Goal: Register for event/course

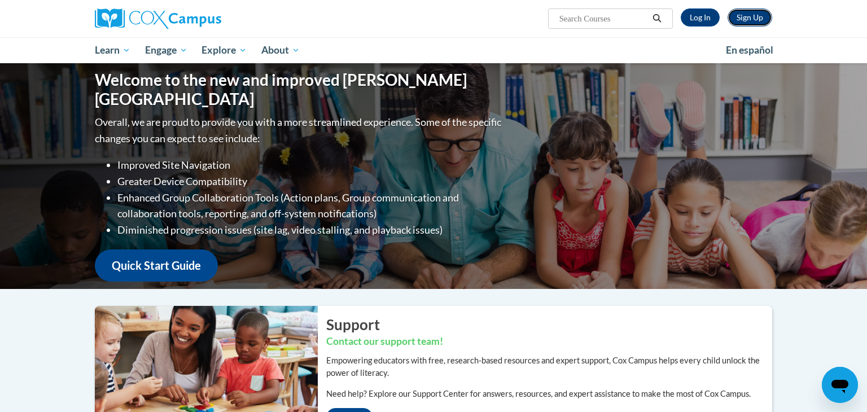
click at [754, 15] on link "Sign Up" at bounding box center [750, 17] width 45 height 18
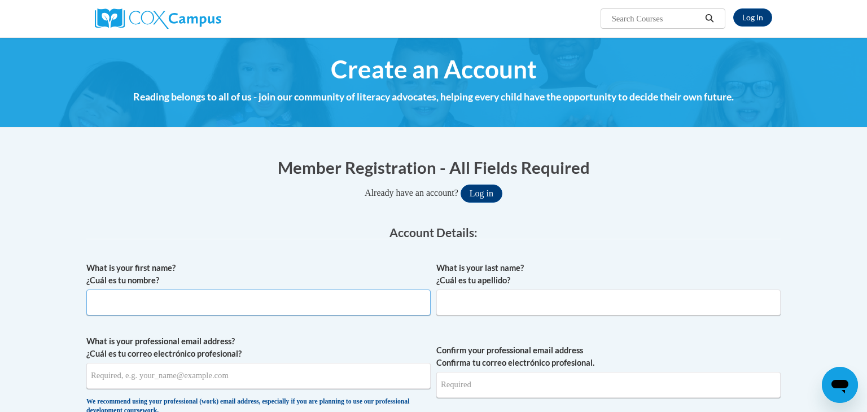
click at [221, 309] on input "What is your first name? ¿Cuál es tu nombre?" at bounding box center [258, 303] width 344 height 26
type input "Darlene"
click at [537, 300] on input "What is your last name? ¿Cuál es tu apellido?" at bounding box center [608, 303] width 344 height 26
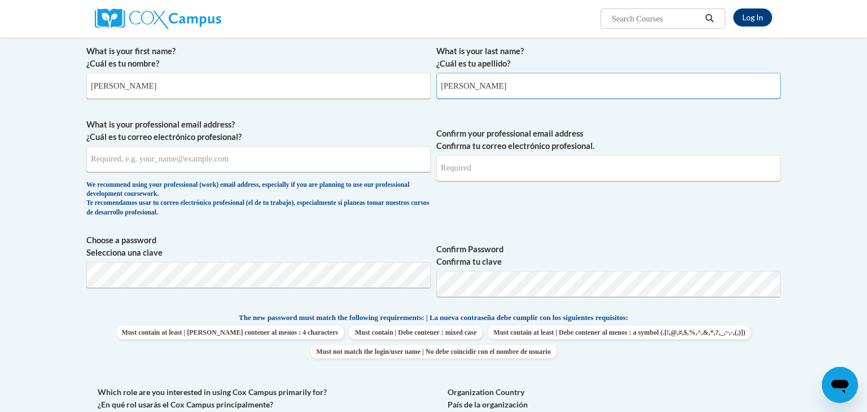
scroll to position [233, 0]
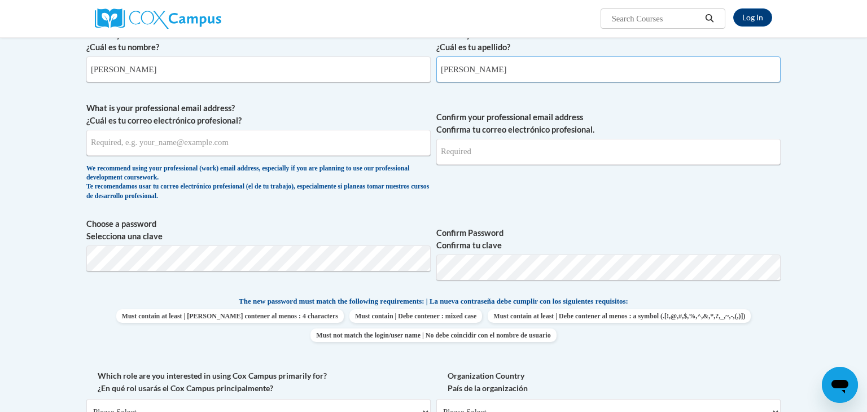
type input "Fisher"
click at [207, 145] on input "What is your professional email address? ¿Cuál es tu correo electrónico profesi…" at bounding box center [258, 143] width 344 height 26
type input "dfisher@stal.org"
click at [488, 149] on input "Confirm your professional email address Confirma tu correo electrónico profesio…" at bounding box center [608, 152] width 344 height 26
click at [540, 156] on input "dfisher@stal.org" at bounding box center [608, 152] width 344 height 26
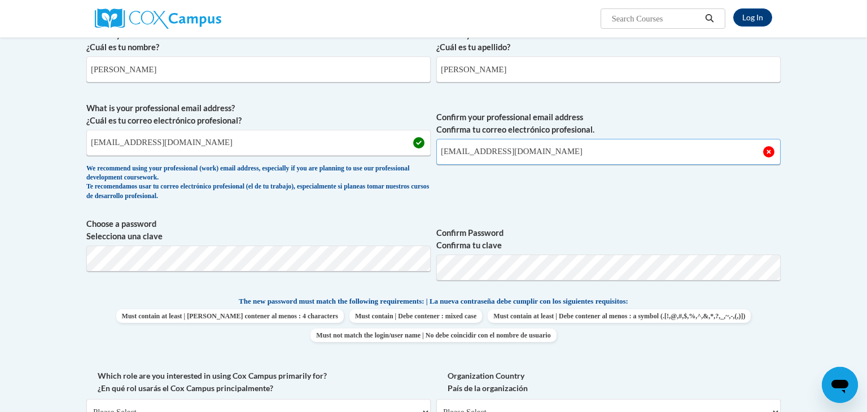
click at [772, 152] on input "dfisher@stal.org" at bounding box center [608, 152] width 344 height 26
type input "dfisher@stal.org"
click at [531, 115] on label "Confirm your professional email address Confirma tu correo electrónico profesio…" at bounding box center [608, 123] width 344 height 25
click at [531, 139] on input "dfisher@stal.org" at bounding box center [608, 152] width 344 height 26
click at [466, 230] on label "Confirm Password Confirma tu clave" at bounding box center [608, 239] width 344 height 25
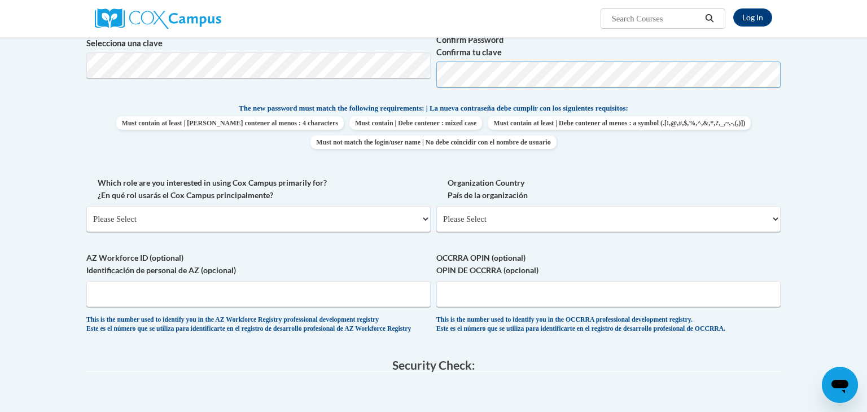
scroll to position [463, 0]
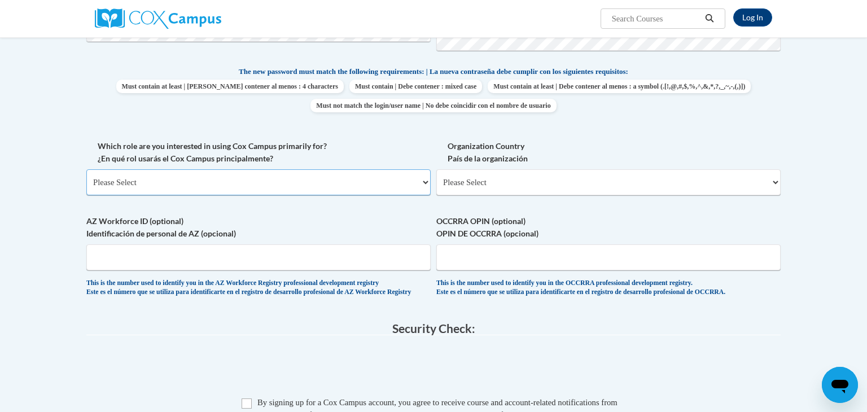
click at [359, 186] on select "Please Select College/University | Colegio/Universidad Community/Nonprofit Part…" at bounding box center [258, 182] width 344 height 26
click at [427, 180] on select "Please Select College/University | Colegio/Universidad Community/Nonprofit Part…" at bounding box center [258, 182] width 344 height 26
select select "fbf2d438-af2f-41f8-98f1-81c410e29de3"
click at [86, 169] on select "Please Select College/University | Colegio/Universidad Community/Nonprofit Part…" at bounding box center [258, 182] width 344 height 26
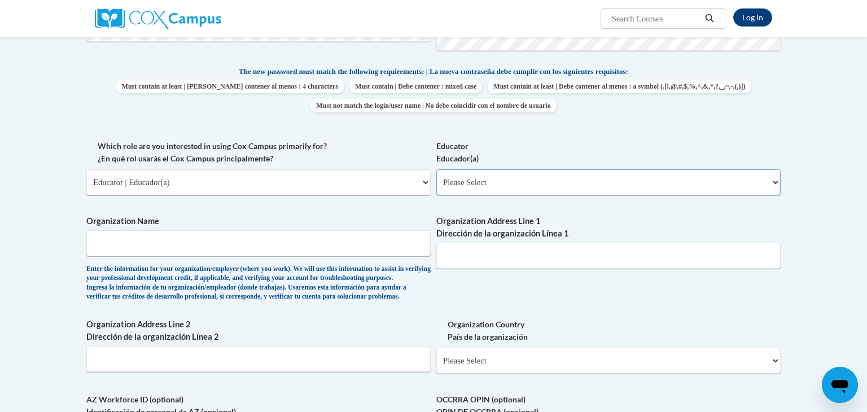
click at [777, 178] on select "Please Select Early Learning/Daycare Teacher/Family Home Care Provider | Maestr…" at bounding box center [608, 182] width 344 height 26
select select "5e2af403-4f2c-4e49-a02f-103e55d7b75b"
click at [436, 169] on select "Please Select Early Learning/Daycare Teacher/Family Home Care Provider | Maestr…" at bounding box center [608, 182] width 344 height 26
click at [286, 244] on input "Organization Name" at bounding box center [258, 243] width 344 height 26
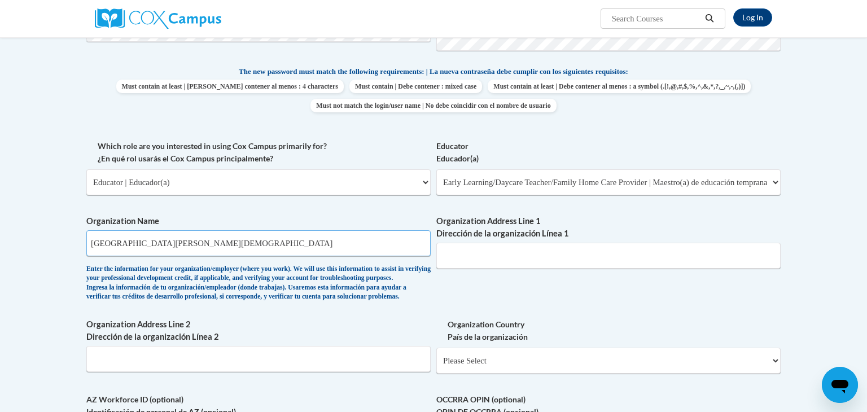
type input "Saint Alphonsus Catholic School"
click at [478, 263] on input "Organization Address Line 1 Dirección de la organización Línea 1" at bounding box center [608, 256] width 344 height 26
type input "Ocean Springs"
click at [777, 374] on select "Please Select United States | Estados Unidos Outside of the United States | Fue…" at bounding box center [608, 361] width 344 height 26
select select "ad49bcad-a171-4b2e-b99c-48b446064914"
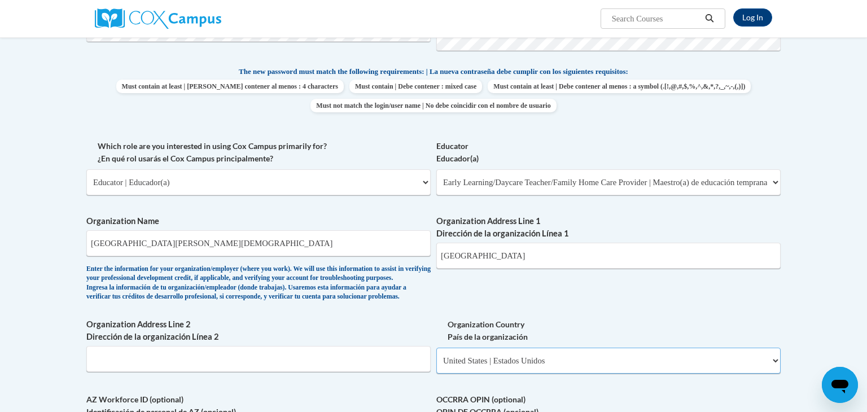
click at [436, 366] on select "Please Select United States | Estados Unidos Outside of the United States | Fue…" at bounding box center [608, 361] width 344 height 26
select select
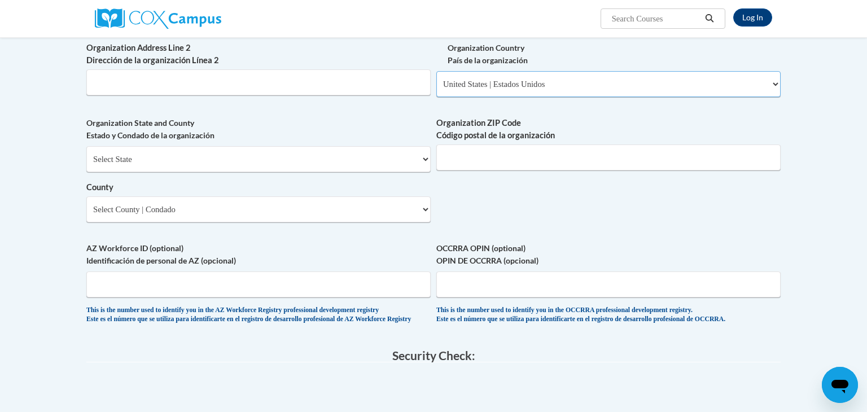
scroll to position [743, 0]
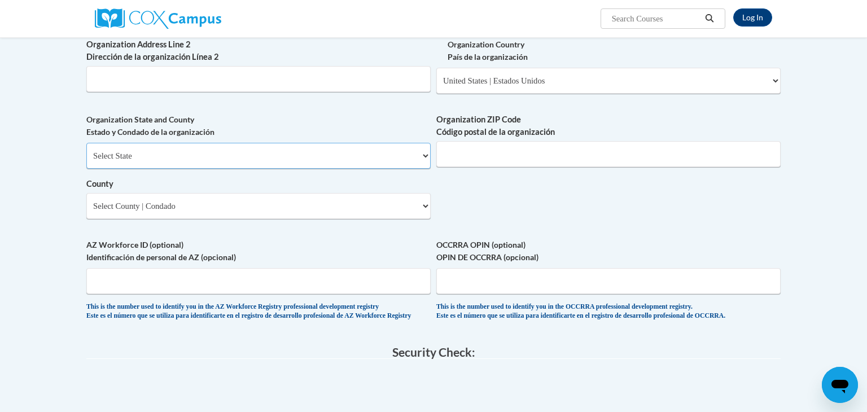
click at [121, 169] on select "Select State Alabama Alaska Arizona Arkansas California Colorado Connecticut De…" at bounding box center [258, 156] width 344 height 26
select select "Mississippi"
click at [86, 161] on select "Select State Alabama Alaska Arizona Arkansas California Colorado Connecticut De…" at bounding box center [258, 156] width 344 height 26
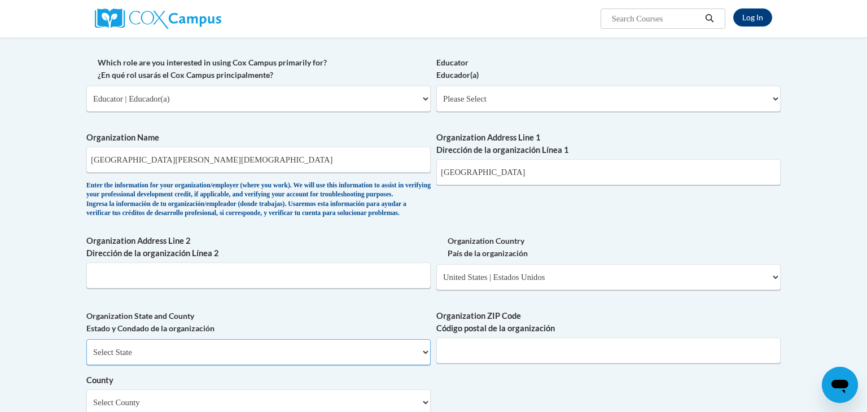
scroll to position [498, 0]
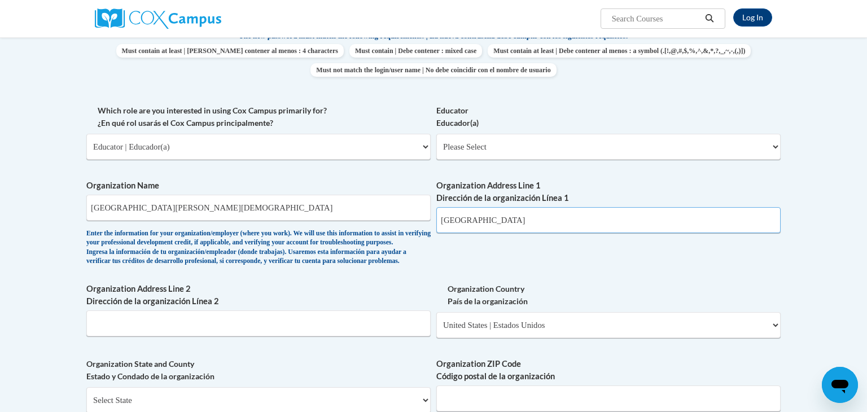
click at [513, 216] on input "Ocean Springs" at bounding box center [608, 220] width 344 height 26
type input "O"
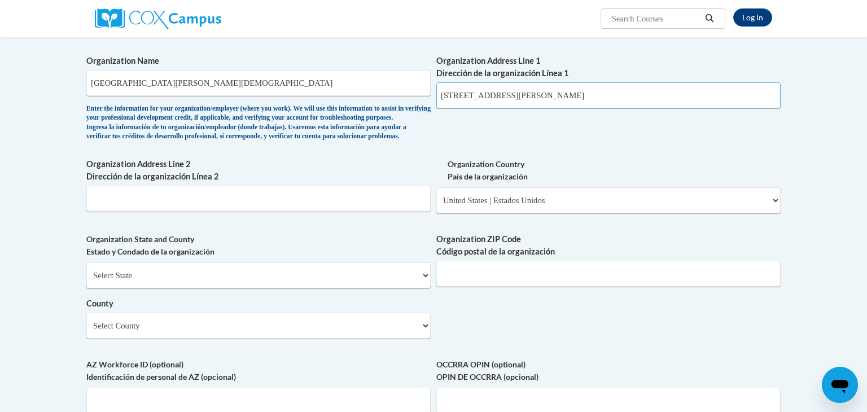
scroll to position [653, 0]
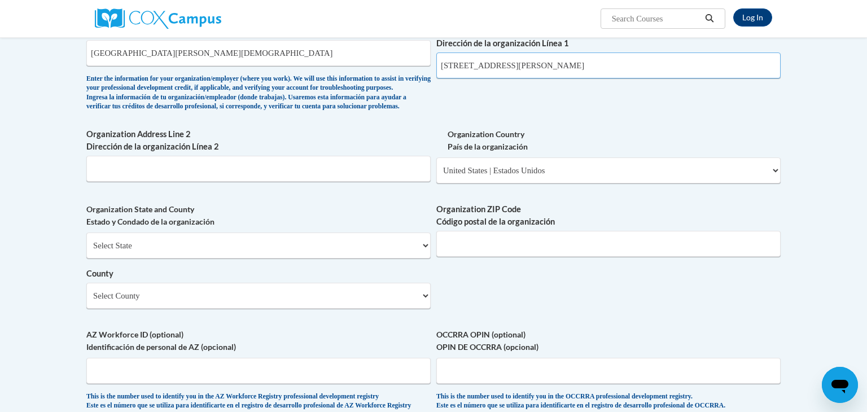
type input "504 Jackson Ave."
click at [220, 309] on select "Select County Adams Alcorn Amite Attala Benton Bolivar Calhoun Carroll Chickasa…" at bounding box center [258, 296] width 344 height 26
select select "Jackson"
click at [86, 301] on select "Select County Adams Alcorn Amite Attala Benton Bolivar Calhoun Carroll Chickasa…" at bounding box center [258, 296] width 344 height 26
click at [491, 257] on input "Organization ZIP Code Código postal de la organización" at bounding box center [608, 244] width 344 height 26
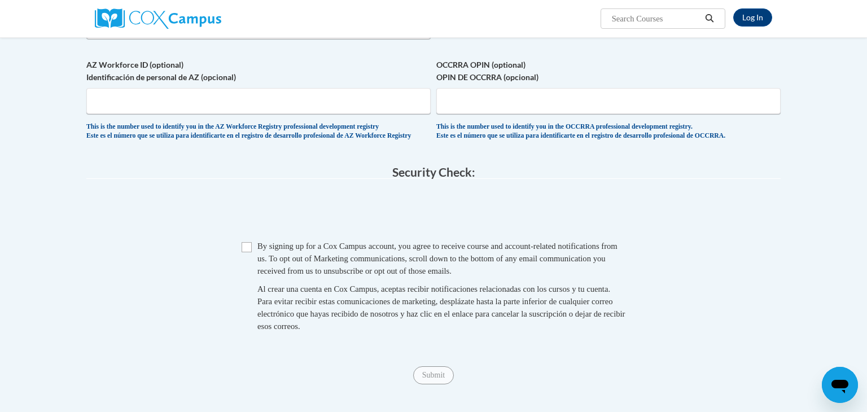
scroll to position [939, 0]
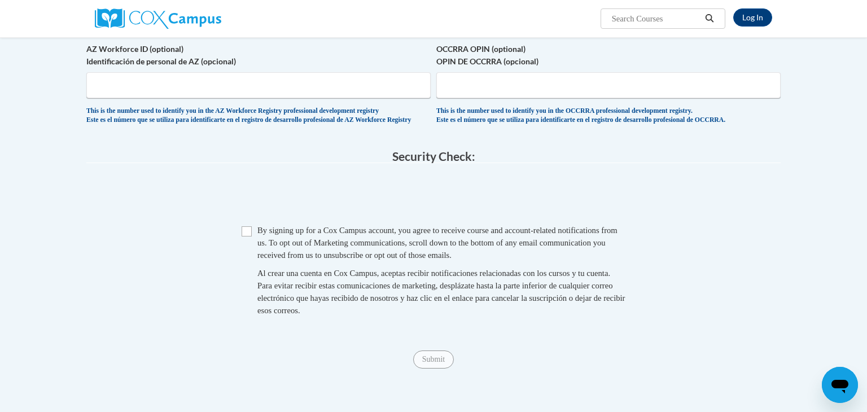
type input "39564"
click at [245, 237] on input "Checkbox" at bounding box center [247, 231] width 10 height 10
checkbox input "true"
click at [432, 369] on input "Submit" at bounding box center [433, 360] width 41 height 18
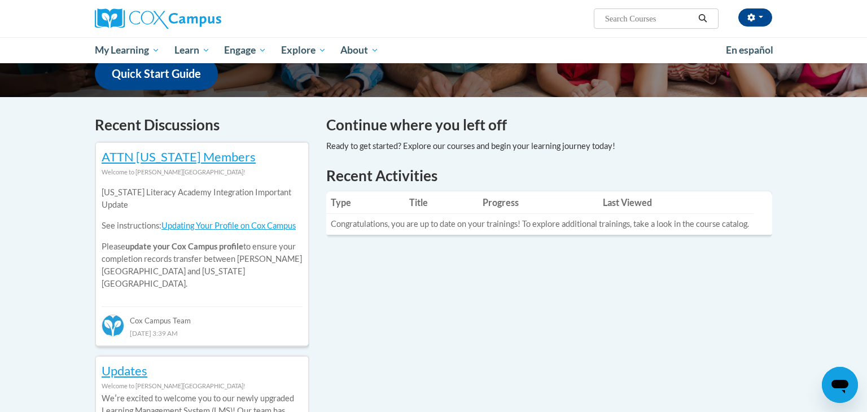
scroll to position [318, 0]
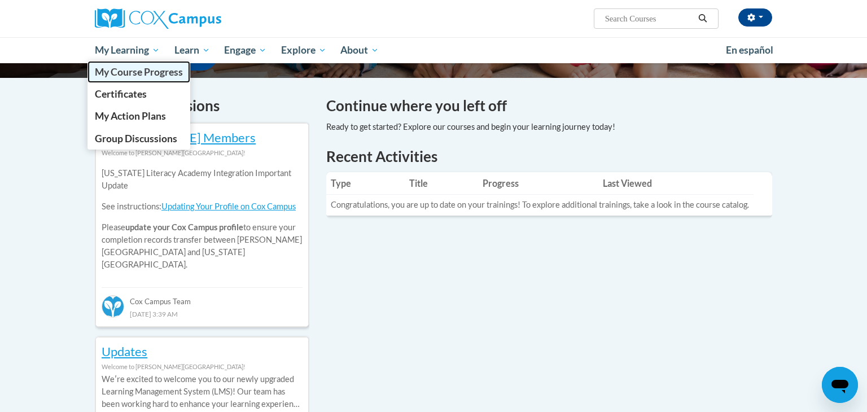
click at [128, 71] on span "My Course Progress" at bounding box center [139, 72] width 88 height 12
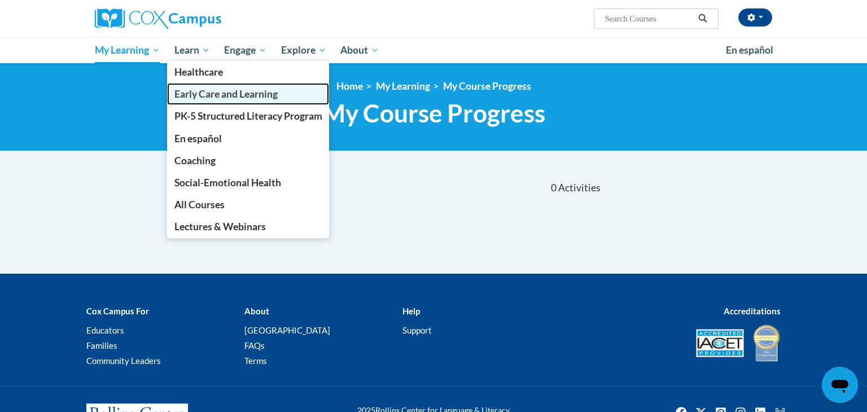
click at [200, 92] on span "Early Care and Learning" at bounding box center [225, 94] width 103 height 12
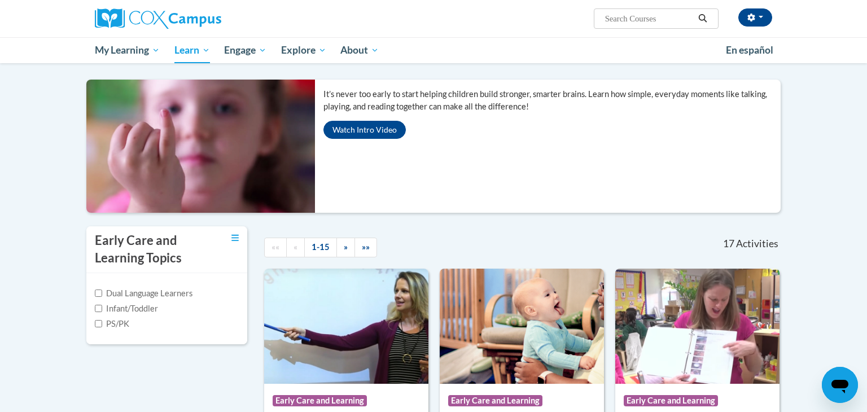
scroll to position [82, 0]
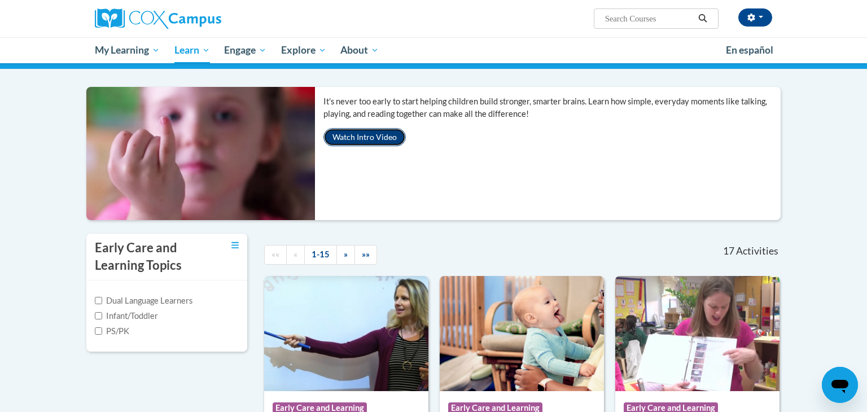
click at [361, 137] on button "Watch Intro Video" at bounding box center [364, 137] width 82 height 18
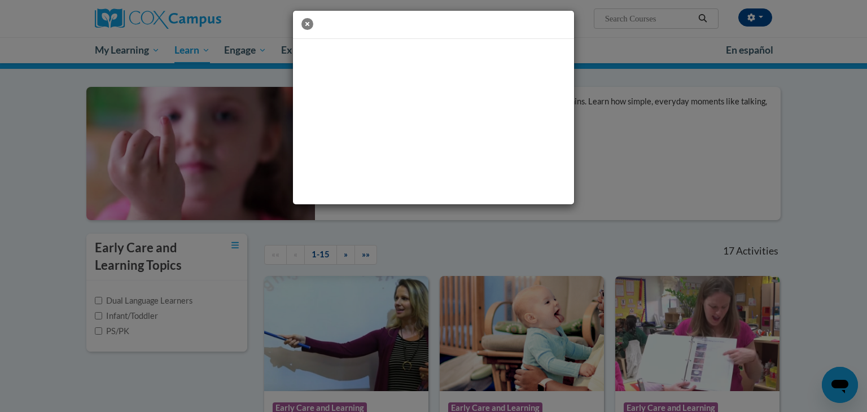
click at [308, 21] on icon "button" at bounding box center [307, 24] width 12 height 12
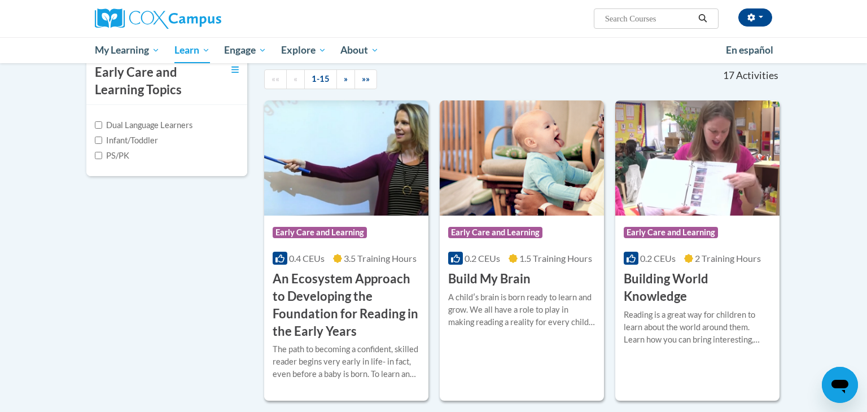
scroll to position [326, 0]
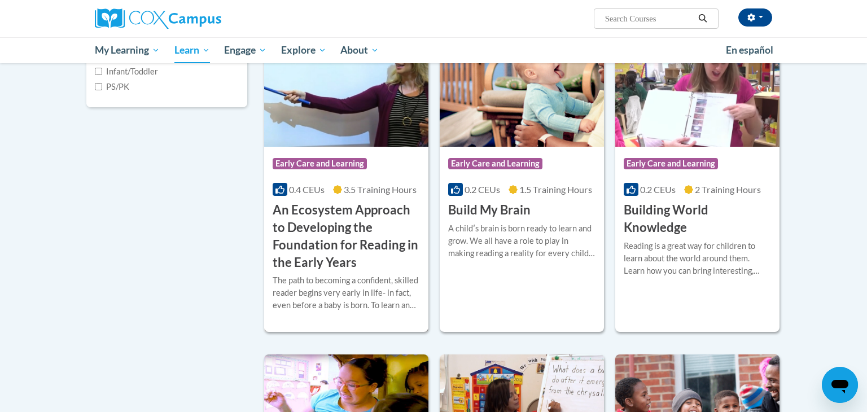
click at [325, 211] on h3 "An Ecosystem Approach to Developing the Foundation for Reading in the Early Yea…" at bounding box center [346, 236] width 147 height 69
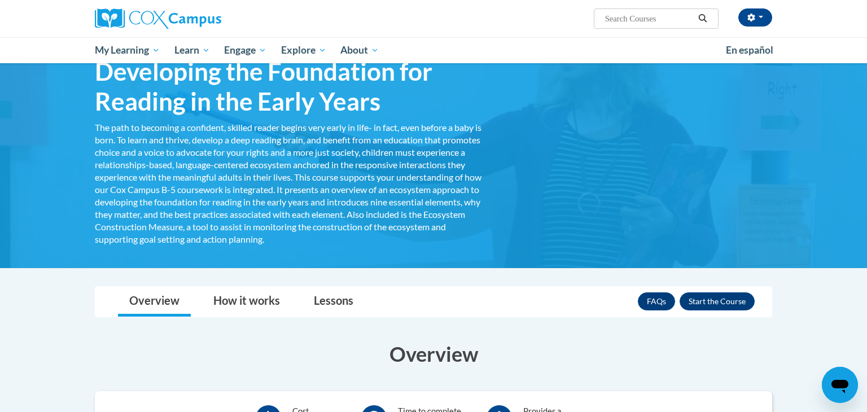
scroll to position [83, 0]
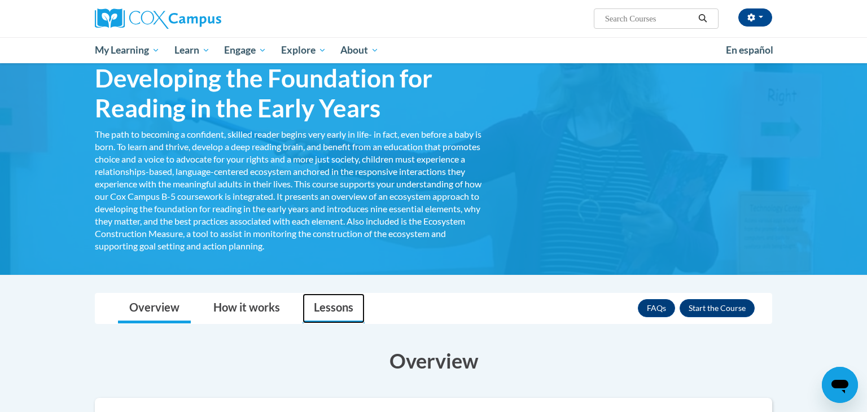
click at [331, 306] on link "Lessons" at bounding box center [334, 309] width 62 height 30
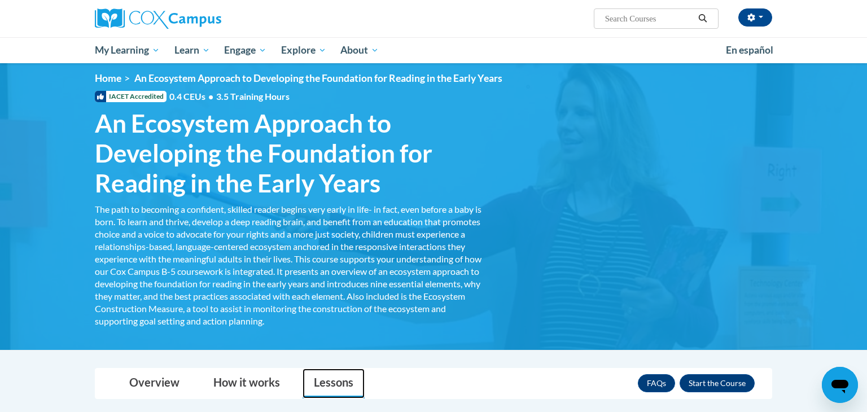
scroll to position [0, 0]
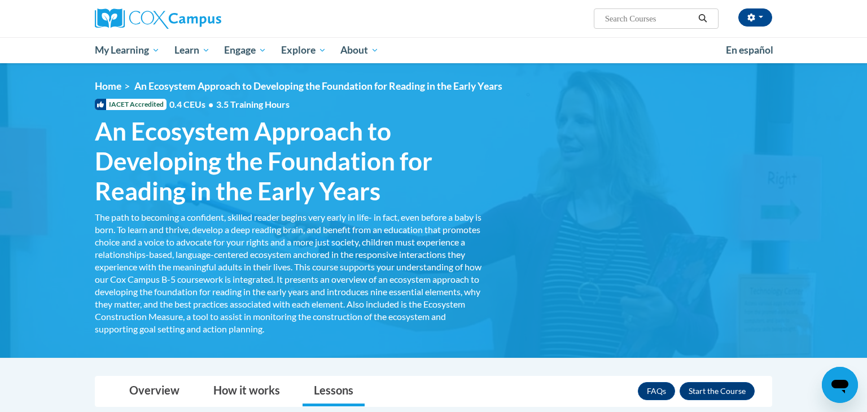
click at [855, 38] on div "Darlene Fisher (Central Daylight Time GMT-0500 ) My Profile Inbox My Transcript…" at bounding box center [433, 31] width 867 height 63
